Goal: Task Accomplishment & Management: Manage account settings

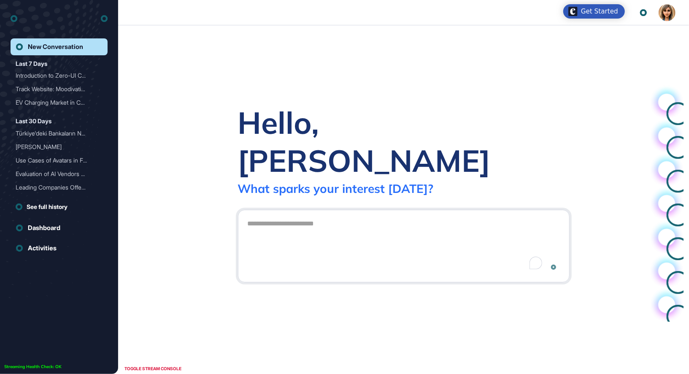
scroll to position [0, 0]
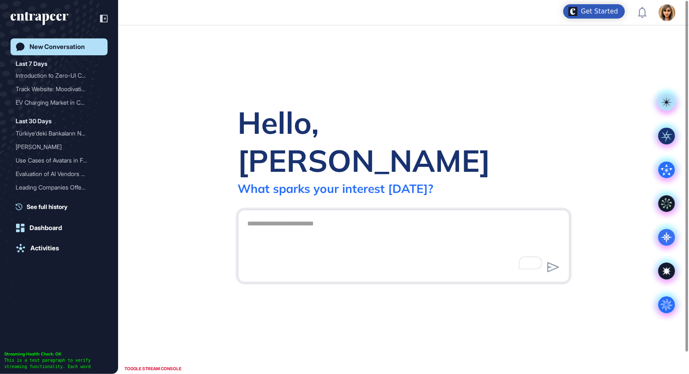
click at [102, 21] on icon at bounding box center [104, 19] width 8 height 8
click at [103, 16] on div at bounding box center [59, 19] width 97 height 16
click at [670, 16] on img at bounding box center [666, 12] width 17 height 17
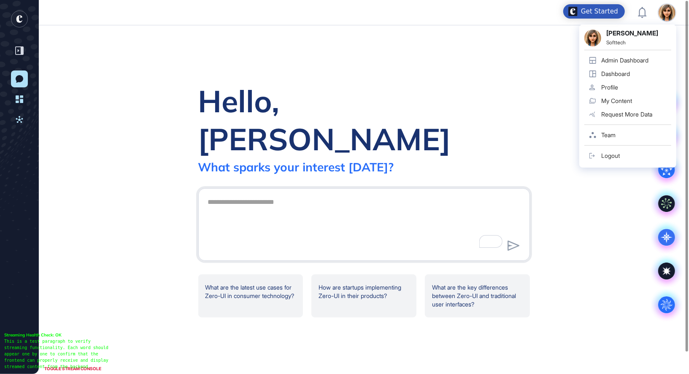
click at [622, 88] on link "Profile" at bounding box center [627, 87] width 87 height 13
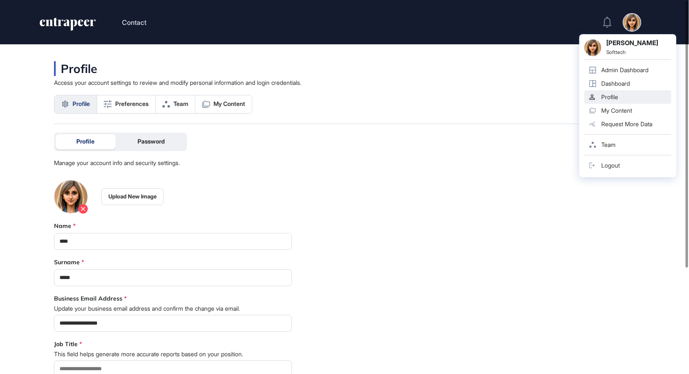
click at [615, 71] on div "Admin Dashboard" at bounding box center [624, 70] width 47 height 7
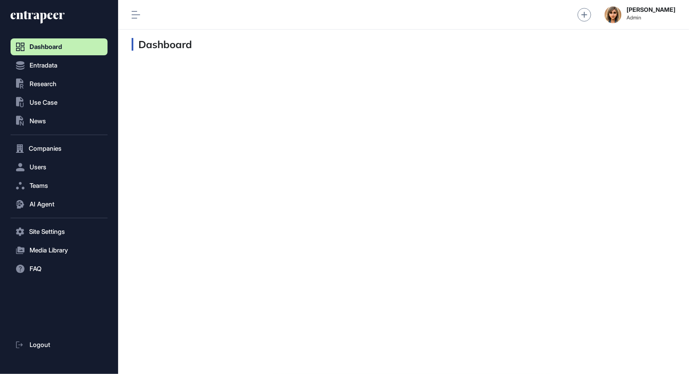
scroll to position [0, 0]
click at [50, 169] on button "Users" at bounding box center [59, 167] width 97 height 17
click at [67, 180] on link "User List" at bounding box center [61, 184] width 93 height 15
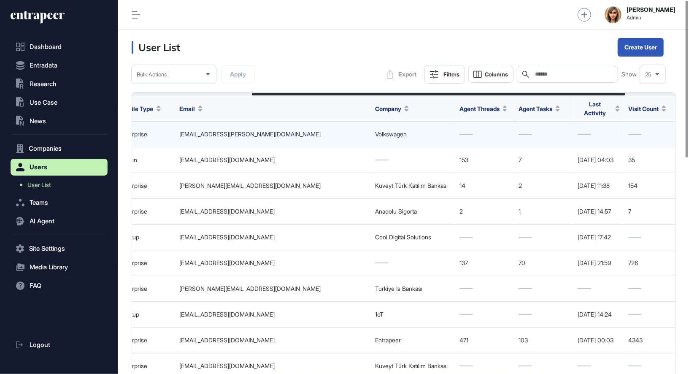
scroll to position [0, 106]
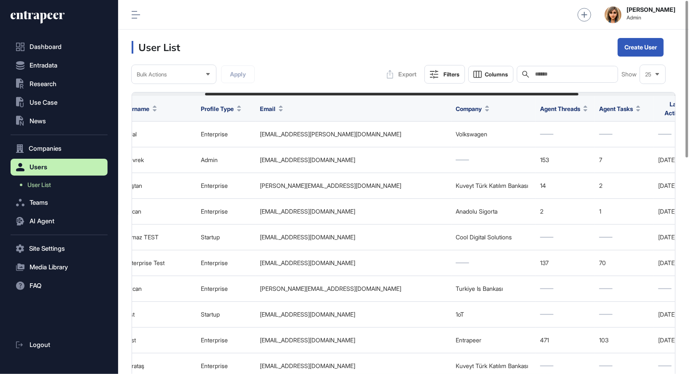
click at [570, 71] on input "text" at bounding box center [573, 74] width 78 height 7
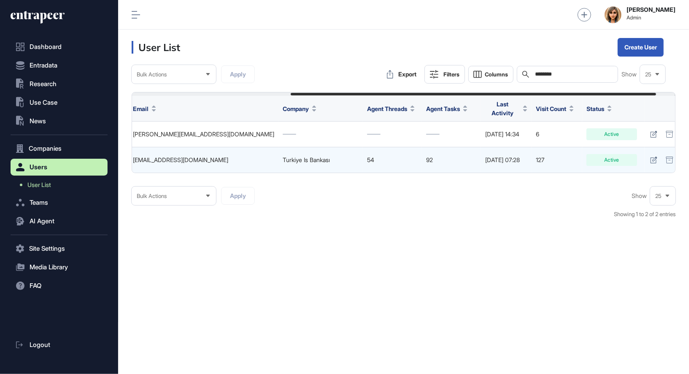
scroll to position [0, 264]
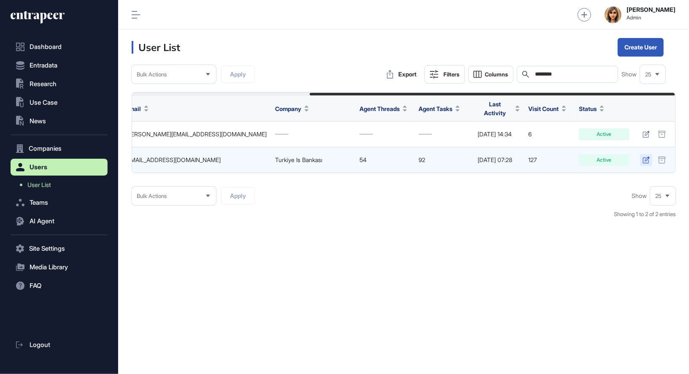
type input "********"
click at [646, 159] on link at bounding box center [646, 160] width 12 height 12
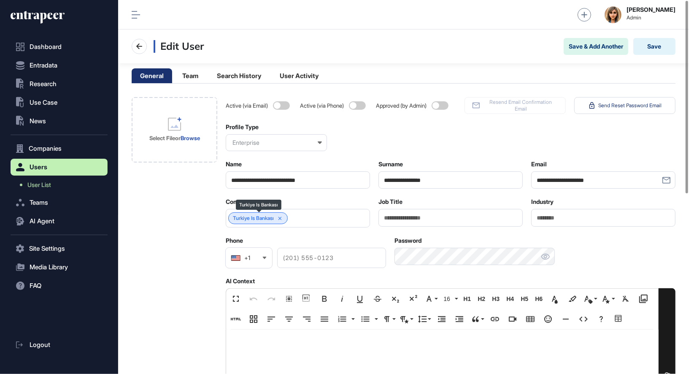
click at [283, 217] on icon at bounding box center [280, 218] width 6 height 6
click at [281, 221] on div at bounding box center [298, 218] width 144 height 19
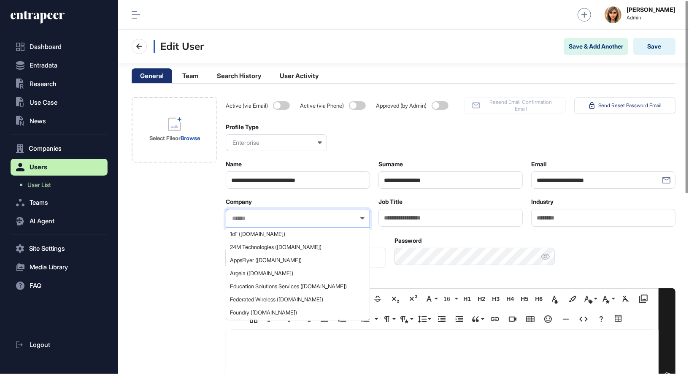
click at [281, 218] on input "text" at bounding box center [292, 218] width 122 height 7
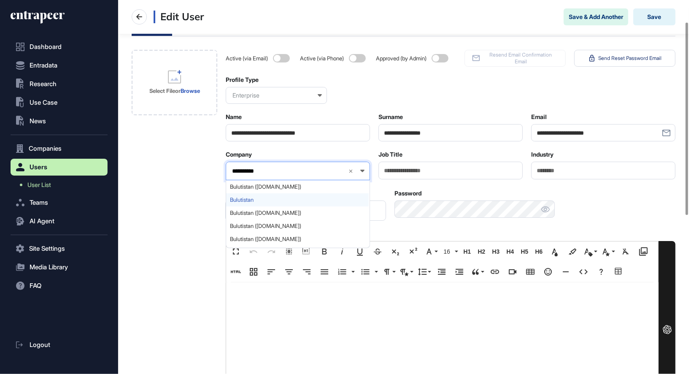
scroll to position [35, 0]
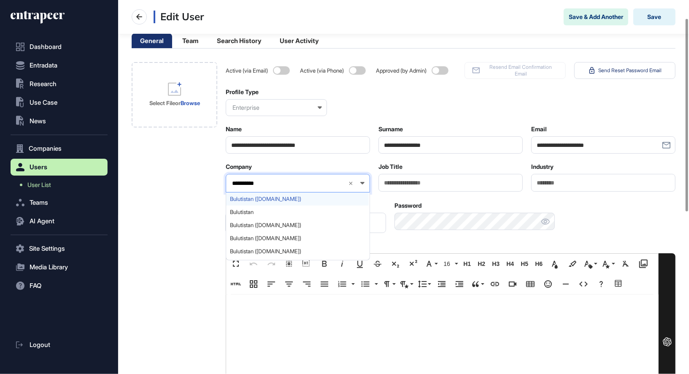
type input "**********"
click at [279, 197] on span "Bulutistan (bulutistan.com)" at bounding box center [297, 199] width 135 height 6
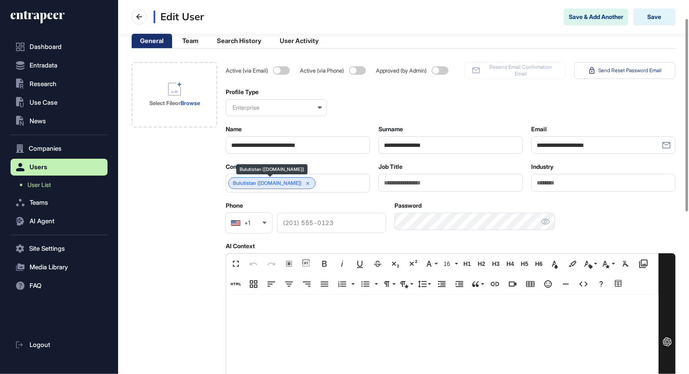
click at [265, 183] on link "Bulutistan (bulutistan.com)" at bounding box center [267, 183] width 69 height 6
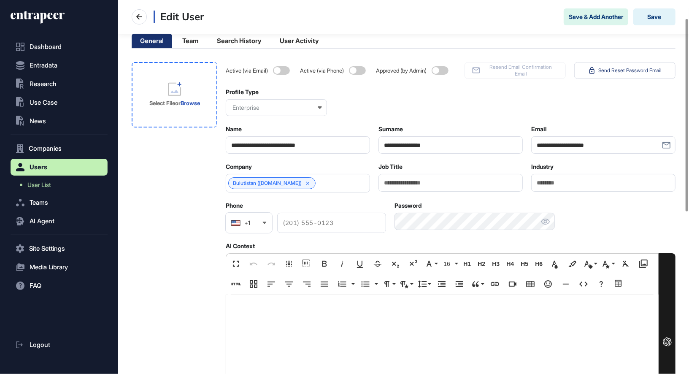
click at [281, 310] on p at bounding box center [441, 309] width 415 height 12
click at [271, 148] on input "**********" at bounding box center [298, 144] width 144 height 17
click at [268, 171] on div "Company Bulutistan (bulutistan.com)" at bounding box center [298, 178] width 144 height 30
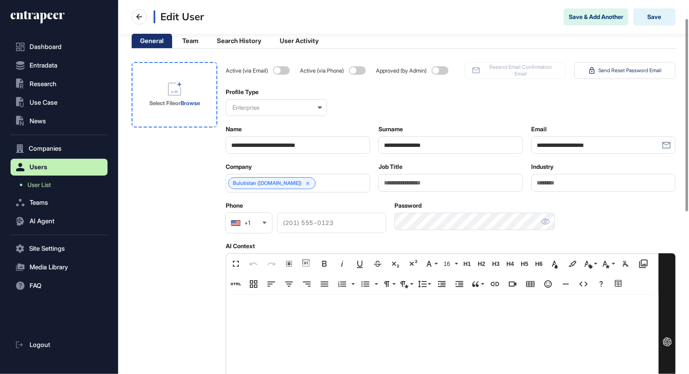
click at [268, 171] on div "Company Bulutistan (bulutistan.com)" at bounding box center [298, 178] width 144 height 30
click at [260, 136] on input "**********" at bounding box center [298, 144] width 144 height 17
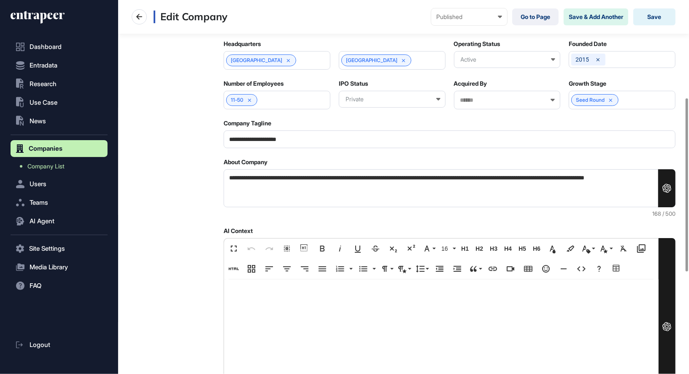
scroll to position [245, 0]
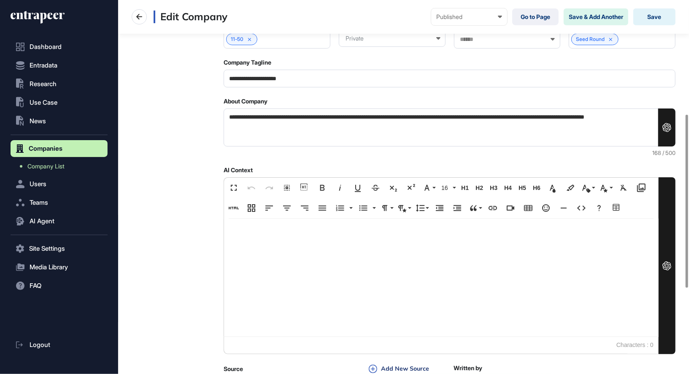
click at [296, 253] on div at bounding box center [441, 277] width 434 height 118
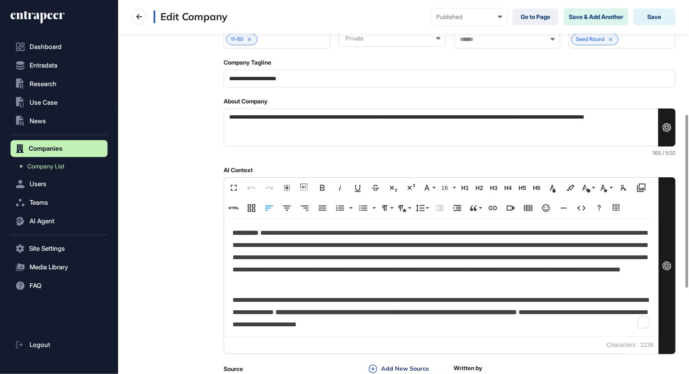
scroll to position [297, 0]
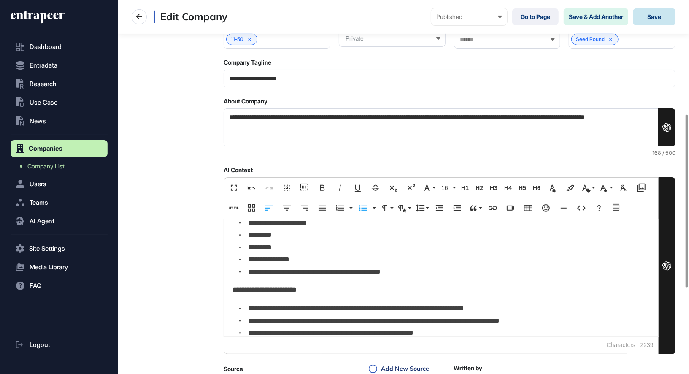
click at [656, 18] on button "Save" at bounding box center [654, 16] width 42 height 17
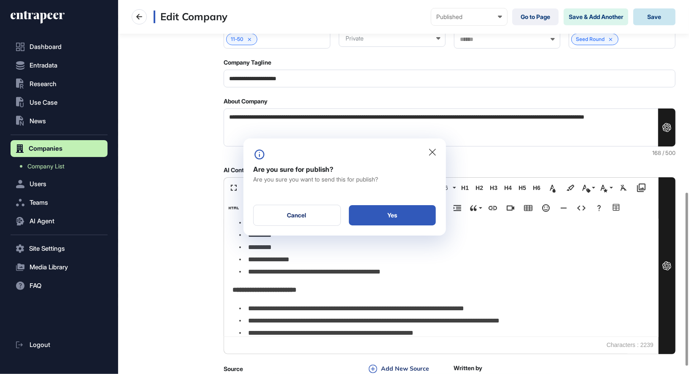
scroll to position [414, 0]
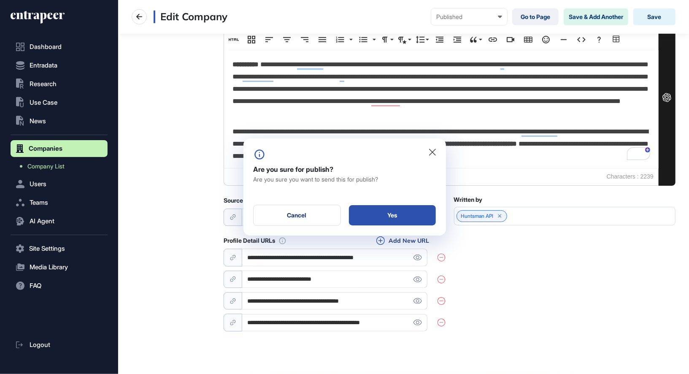
click at [408, 213] on div "Yes" at bounding box center [392, 215] width 87 height 20
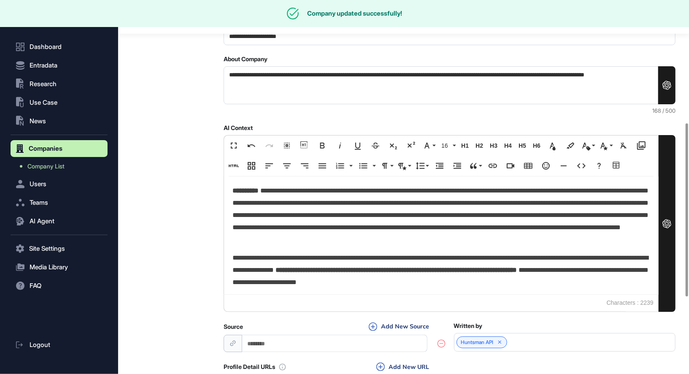
scroll to position [258, 0]
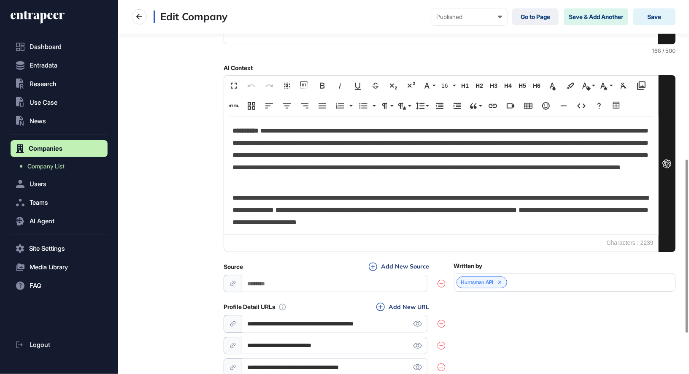
scroll to position [342, 0]
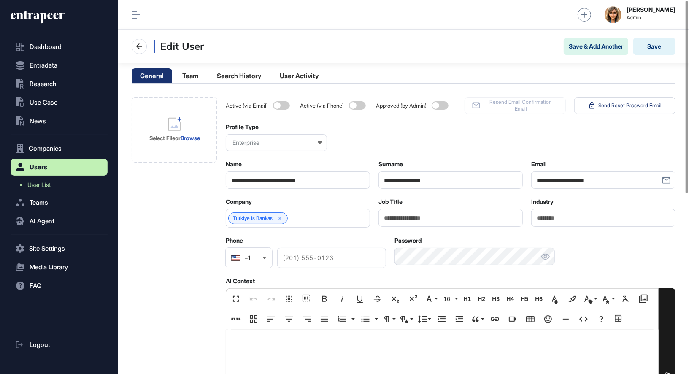
scroll to position [0, 0]
click at [282, 217] on icon at bounding box center [279, 217] width 3 height 3
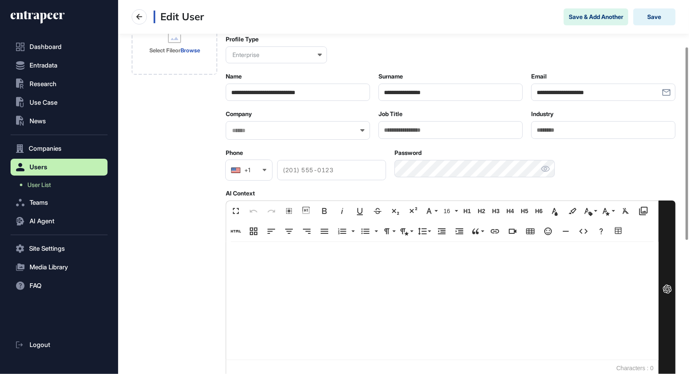
scroll to position [110, 0]
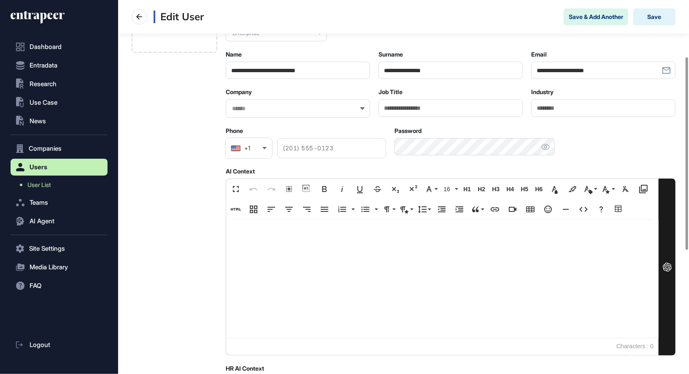
click at [259, 268] on div at bounding box center [442, 279] width 432 height 118
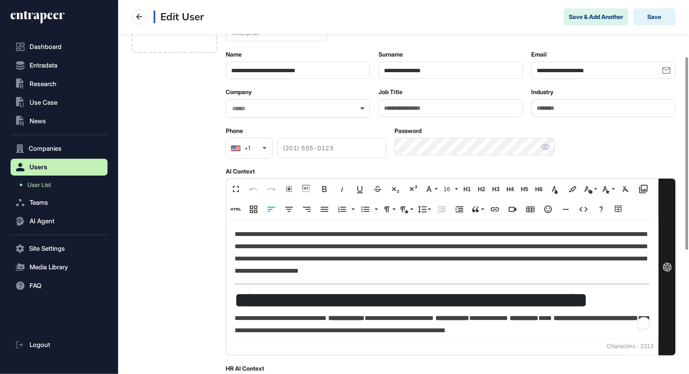
scroll to position [307, 0]
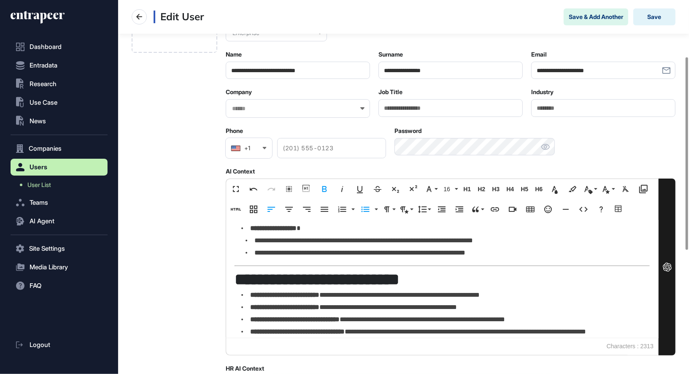
click at [250, 110] on input "text" at bounding box center [292, 108] width 122 height 7
click at [256, 110] on input "text" at bounding box center [292, 108] width 122 height 7
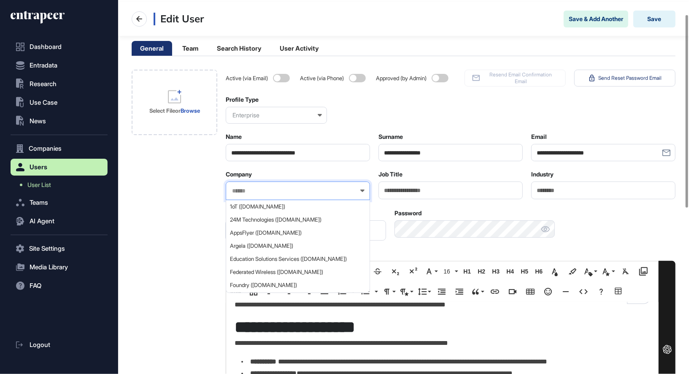
scroll to position [108, 0]
click at [265, 185] on div at bounding box center [298, 190] width 144 height 19
click at [265, 188] on input "text" at bounding box center [292, 190] width 122 height 7
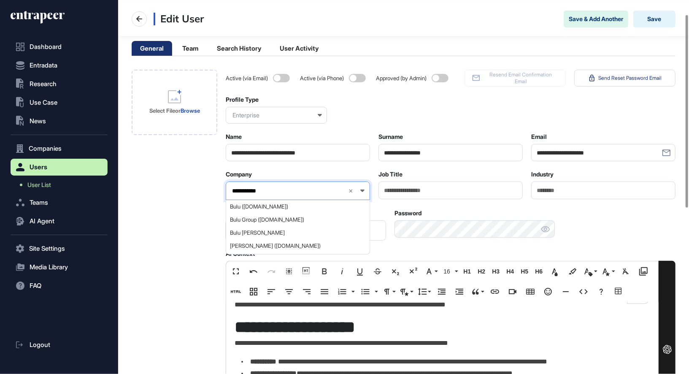
type input "**********"
